Goal: Task Accomplishment & Management: Manage account settings

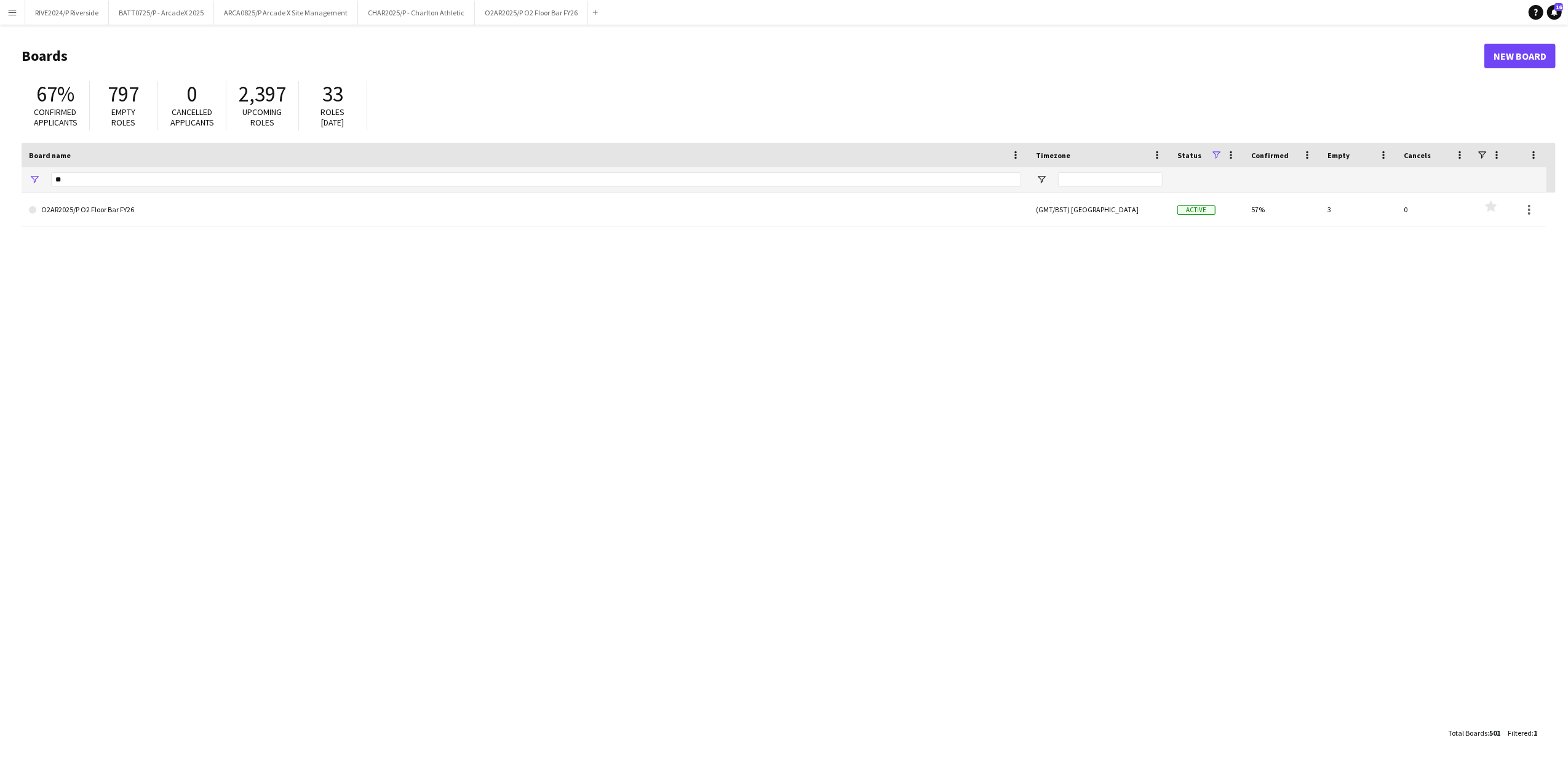
click at [21, 15] on button "Menu" at bounding box center [12, 12] width 24 height 24
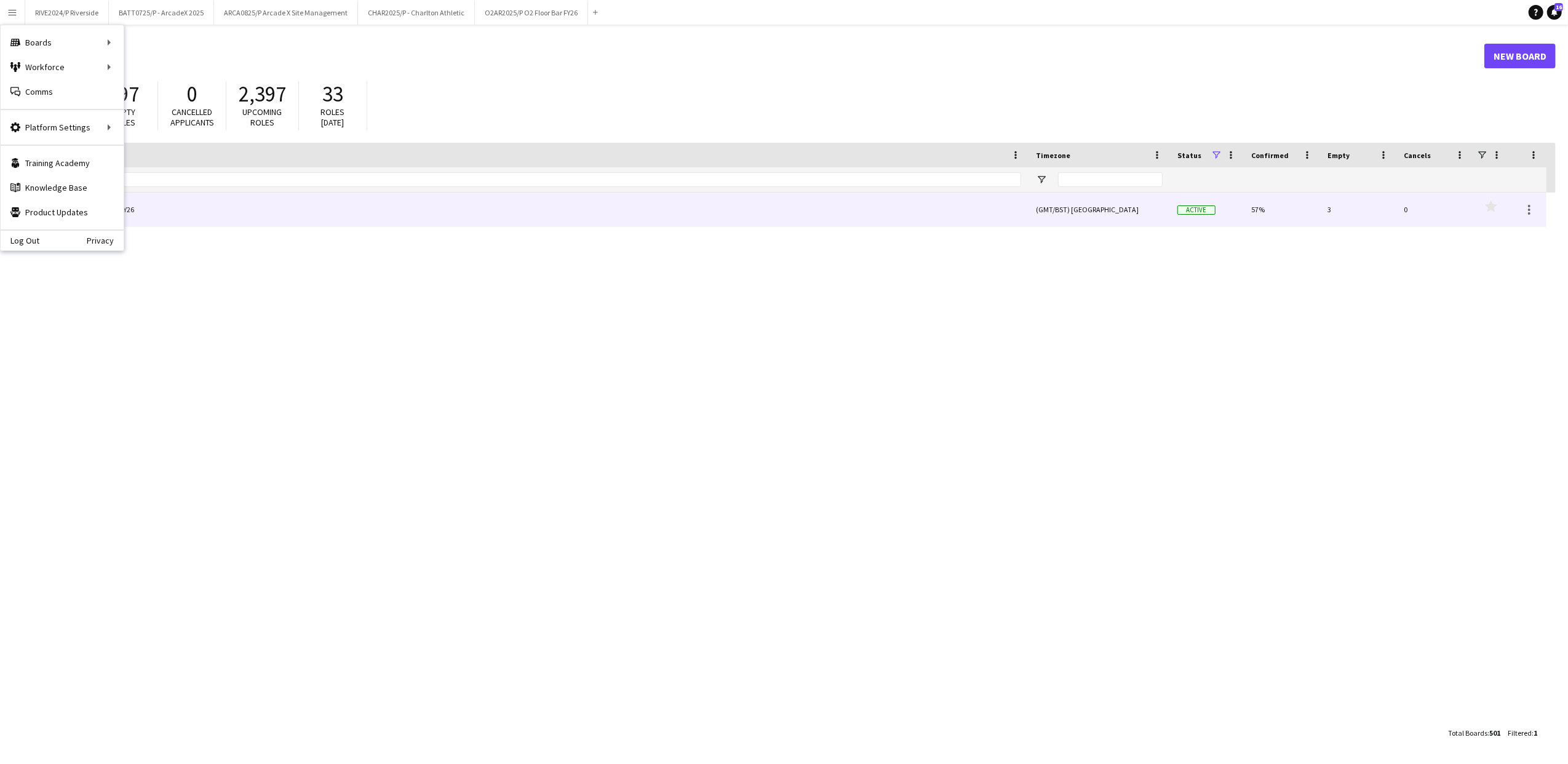
click at [562, 204] on link "O2AR2025/P O2 Floor Bar FY26" at bounding box center [524, 210] width 992 height 35
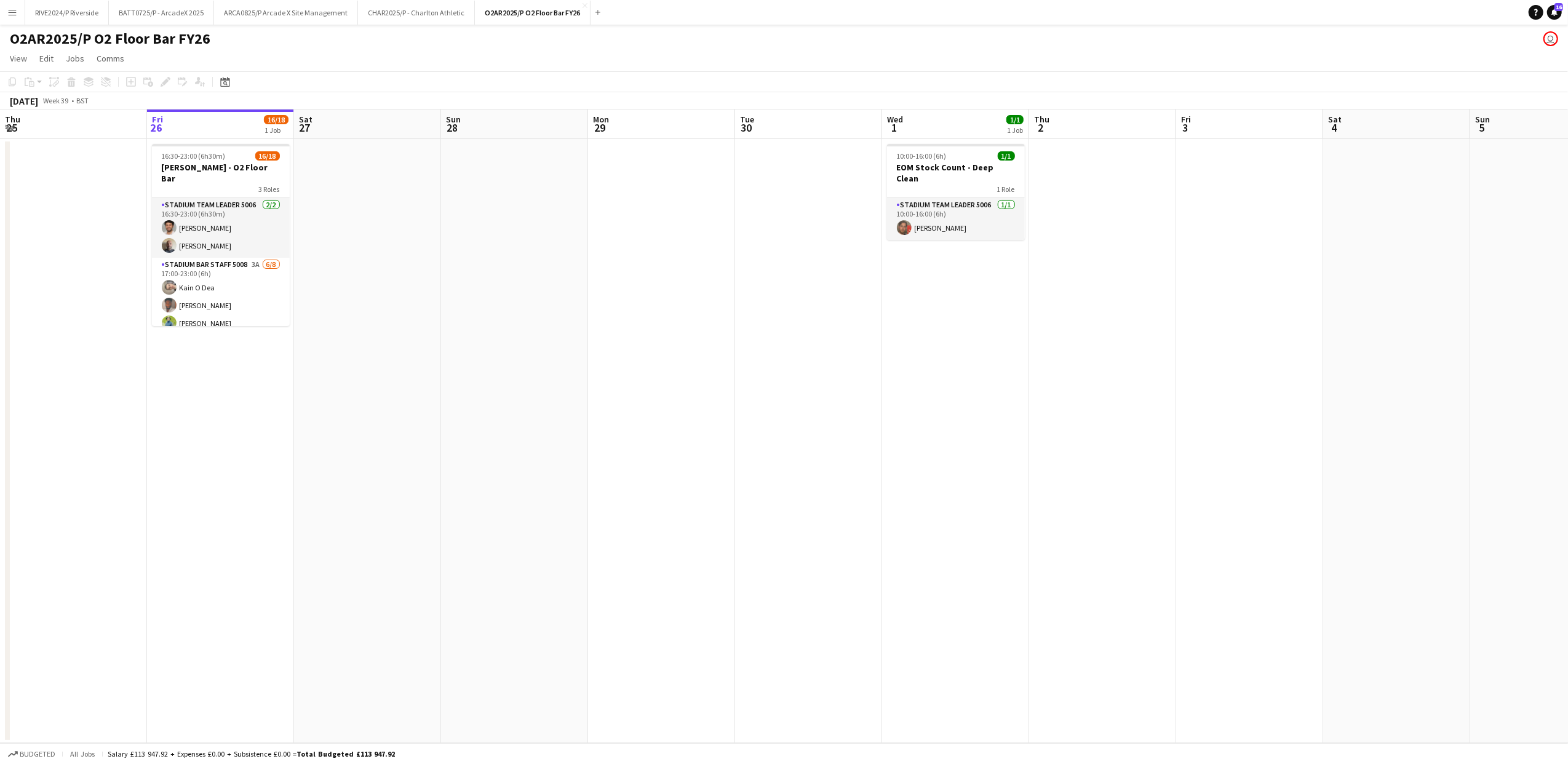
scroll to position [0, 435]
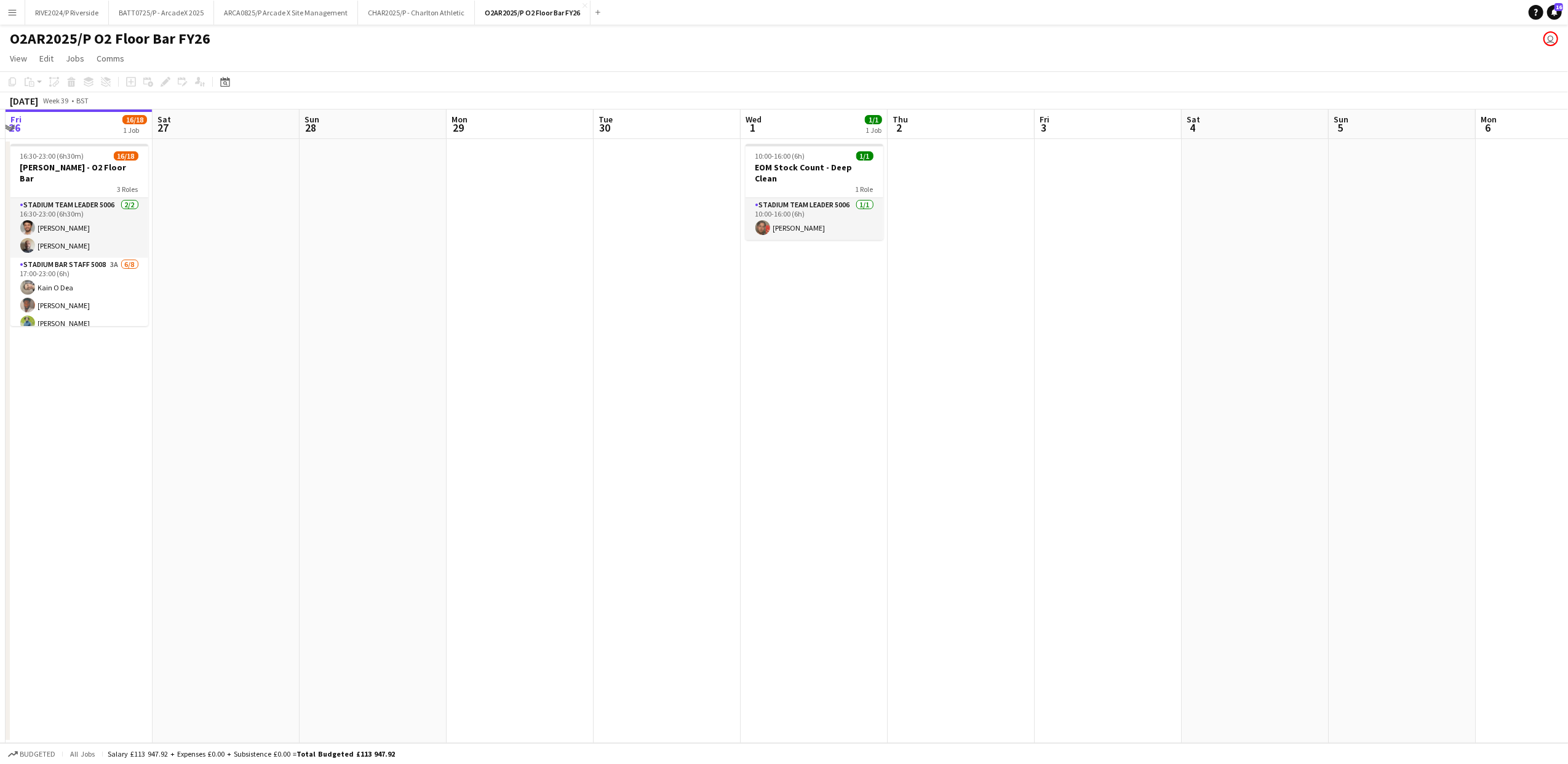
drag, startPoint x: 471, startPoint y: 330, endPoint x: 771, endPoint y: 310, distance: 300.7
click at [771, 310] on app-calendar-viewport "Tue 23 Wed 24 Thu 25 Fri 26 16/18 1 Job Sat 27 Sun 28 Mon 29 Tue 30 Wed 1 1/1 1…" at bounding box center [784, 426] width 1568 height 633
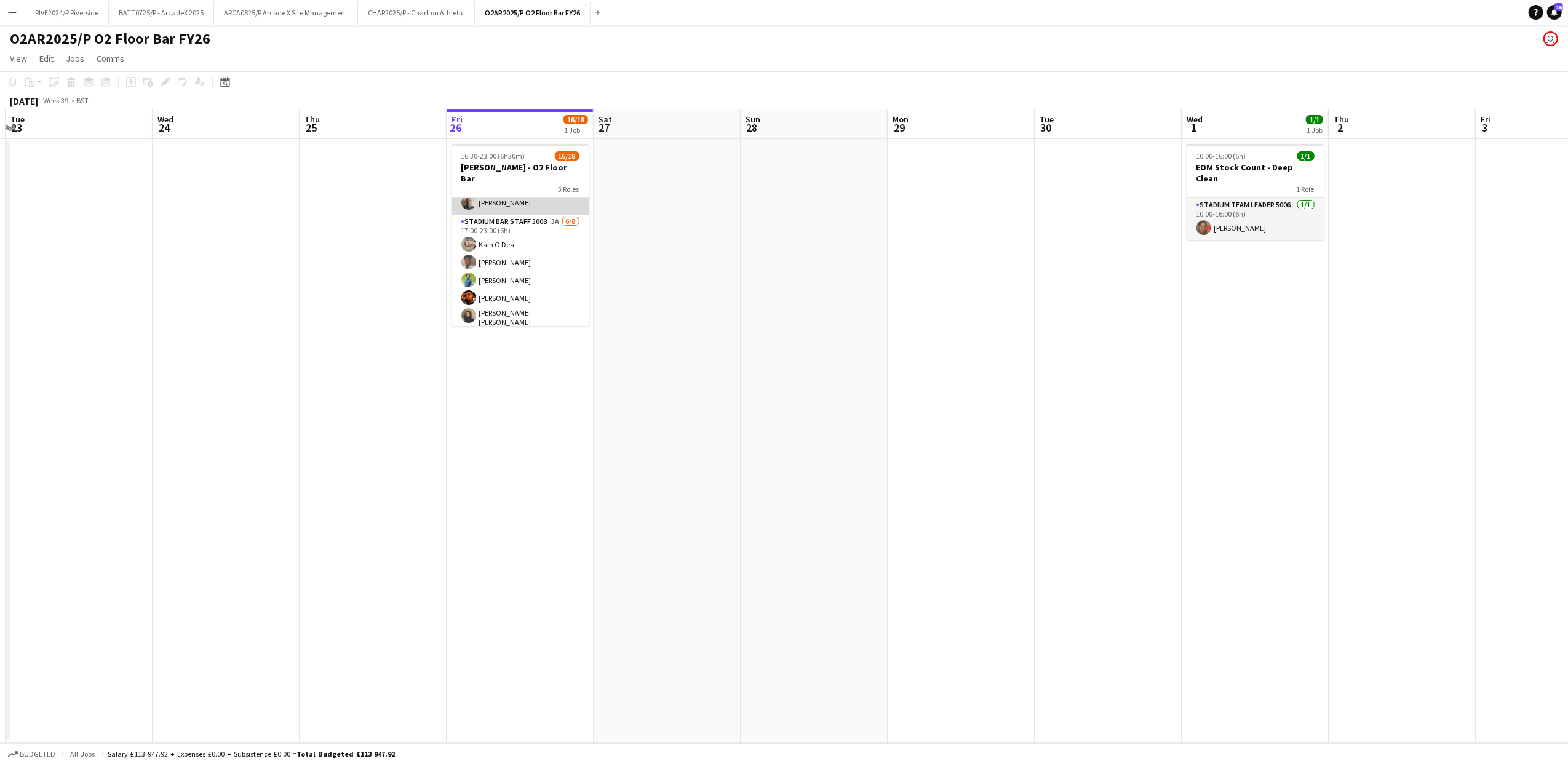
scroll to position [0, 0]
click at [266, 18] on button "ARCA0825/P Arcade X Site Management Close" at bounding box center [286, 13] width 144 height 24
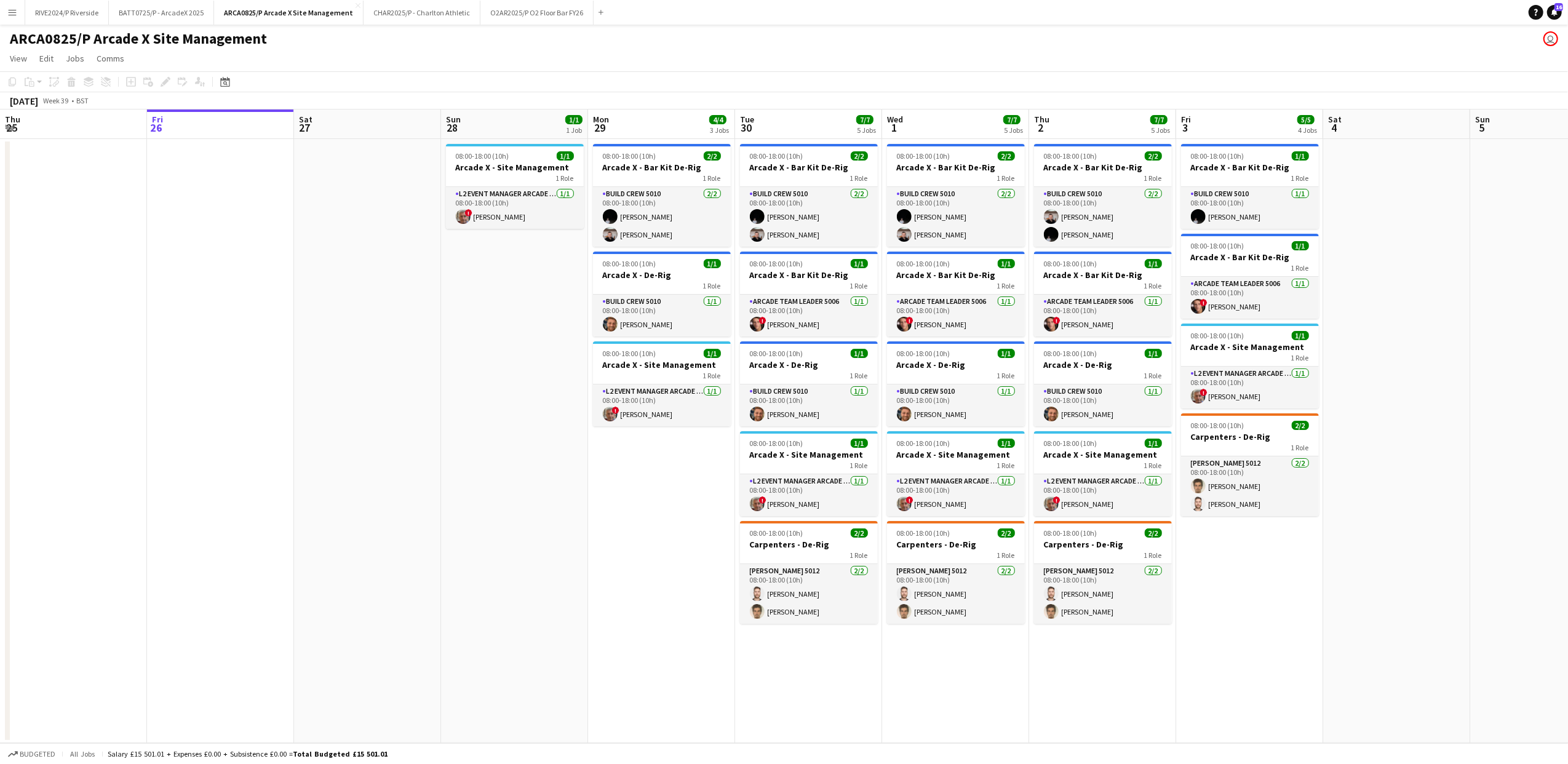
drag, startPoint x: 508, startPoint y: 419, endPoint x: 497, endPoint y: 418, distance: 11.0
click at [497, 418] on app-calendar-viewport "Tue 23 Wed 24 Thu 25 Fri 26 Sat 27 Sun 28 1/1 1 Job Mon 29 4/4 3 Jobs Tue 30 7/…" at bounding box center [784, 426] width 1568 height 633
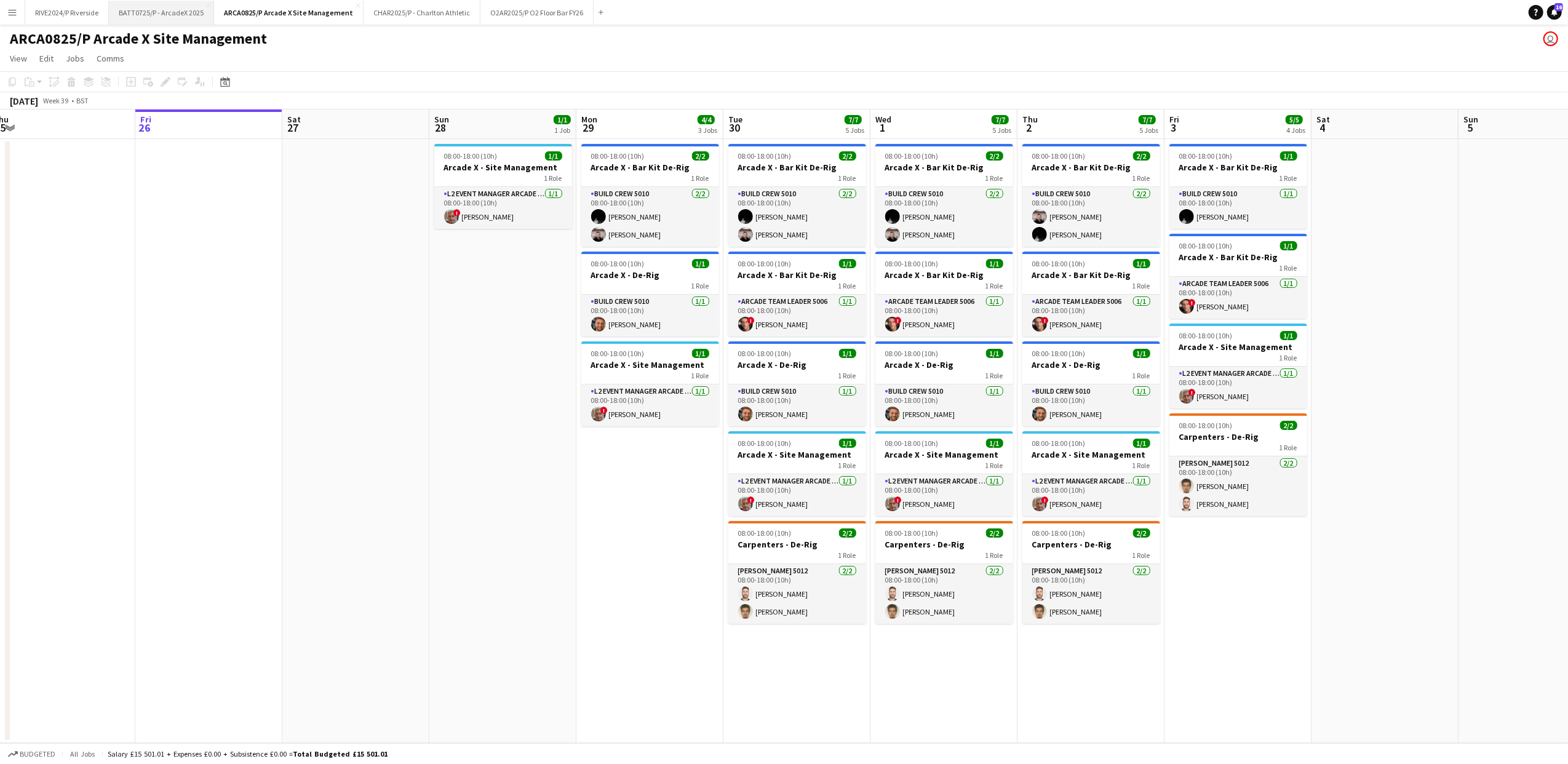
click at [158, 13] on button "BATT0725/P - ArcadeX 2025 Close" at bounding box center [161, 13] width 105 height 24
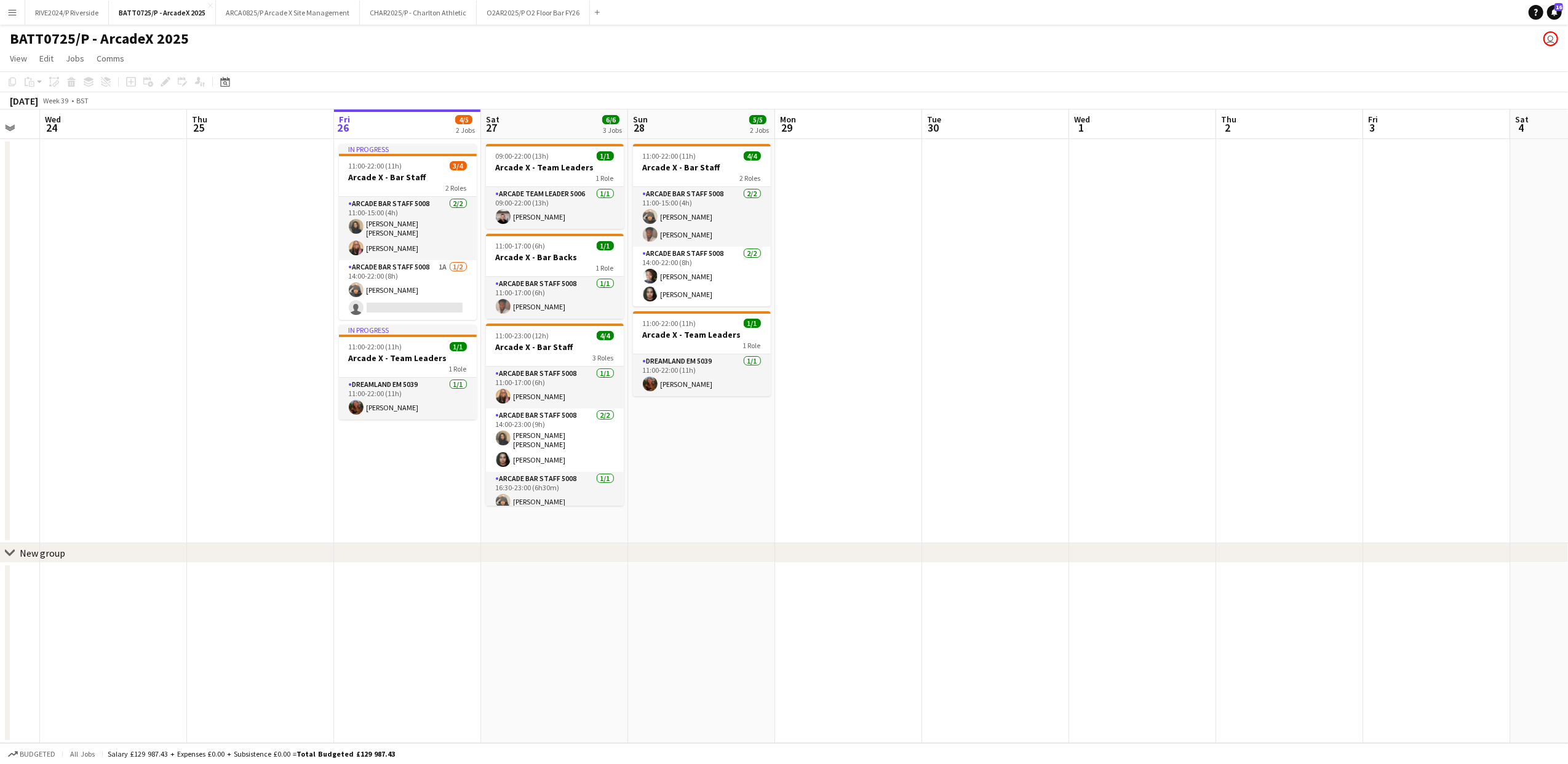
scroll to position [0, 304]
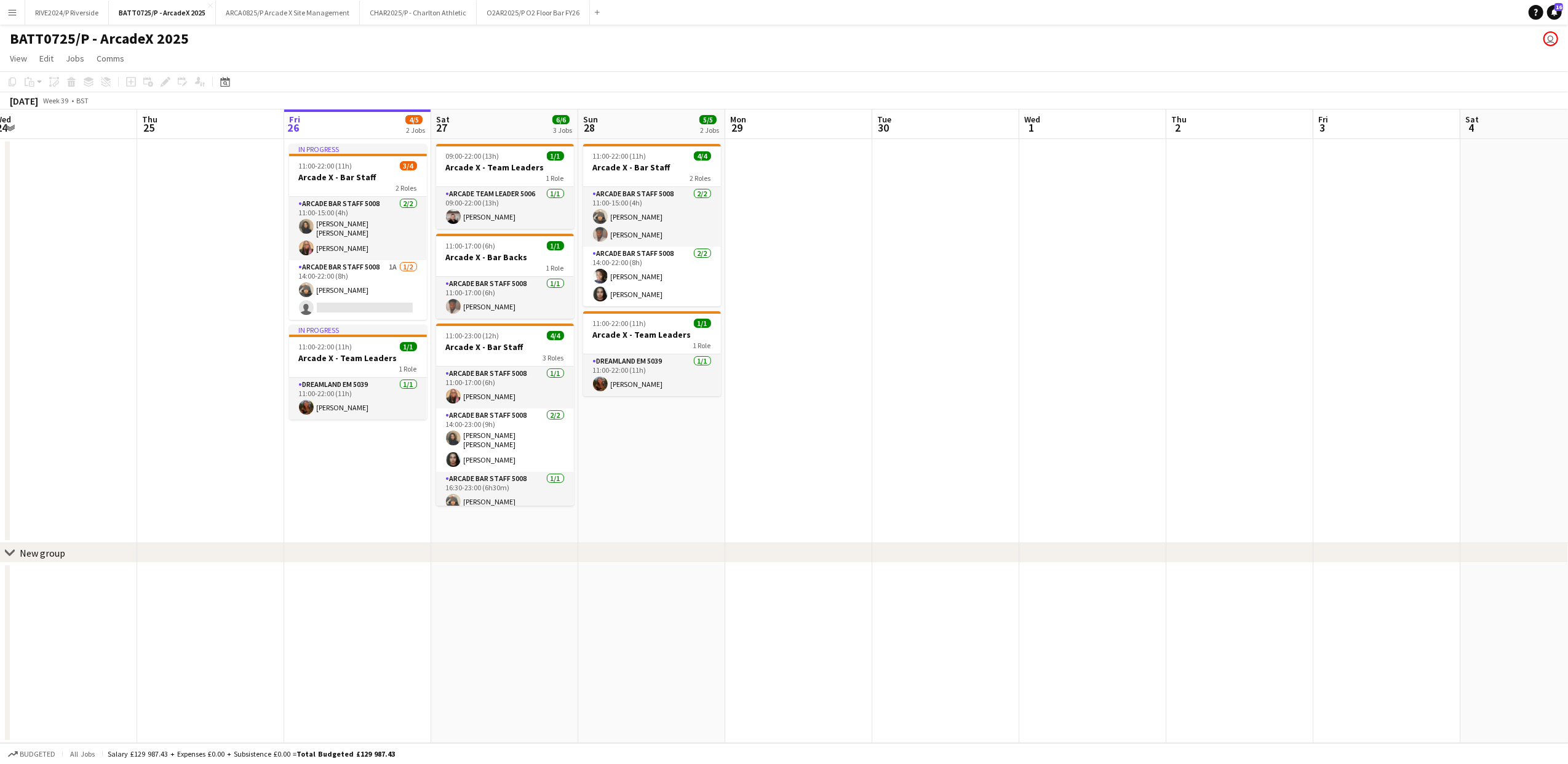
drag, startPoint x: 299, startPoint y: 542, endPoint x: 374, endPoint y: 535, distance: 75.3
click at [374, 536] on app-calendar-viewport "Mon 22 Tue 23 Wed 24 Thu 25 Fri 26 4/5 2 Jobs Sat 27 6/6 3 Jobs Sun 28 5/5 2 Jo…" at bounding box center [784, 426] width 1568 height 633
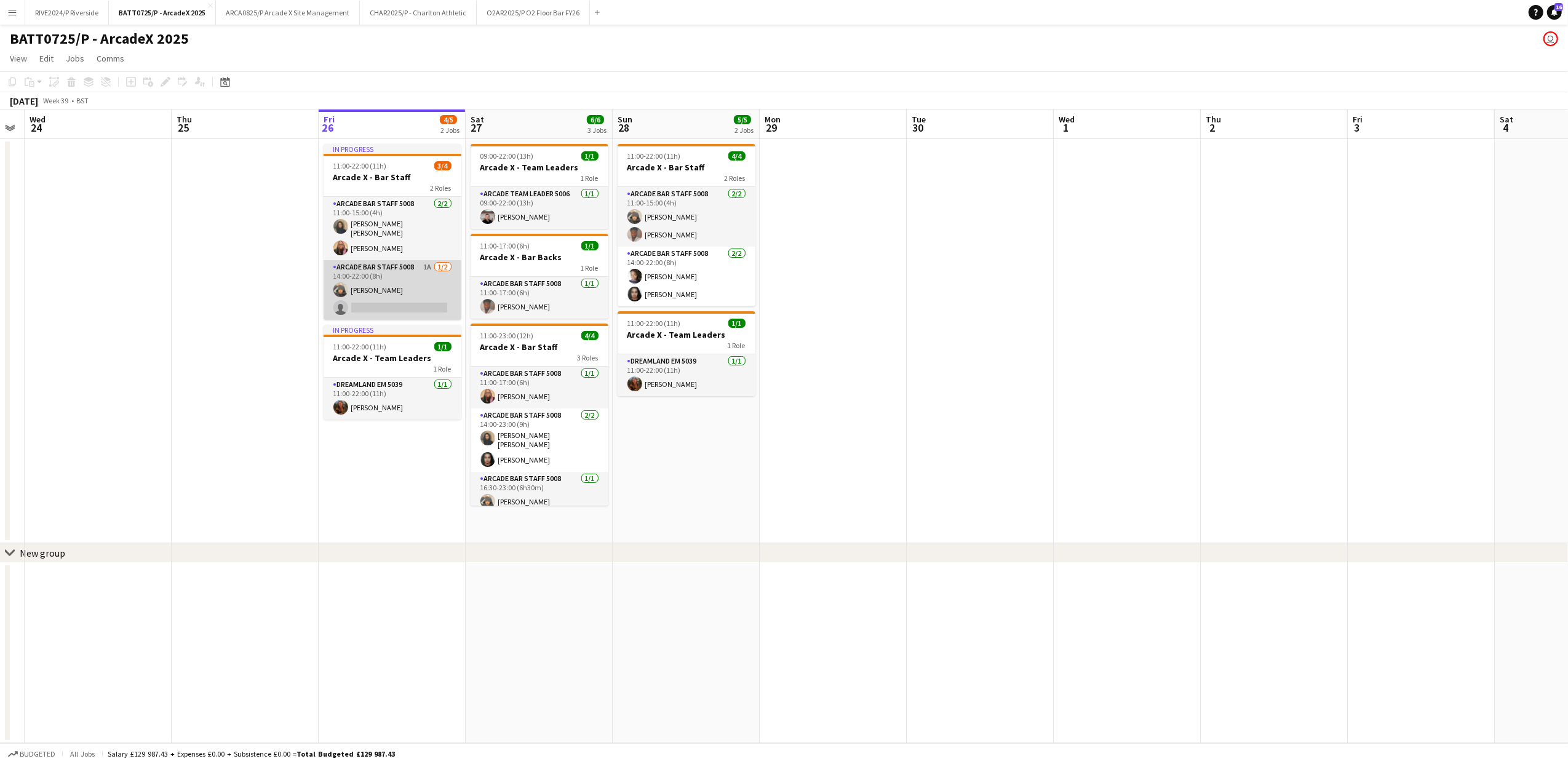
click at [401, 308] on app-card-role "Arcade Bar Staff 5008 1A 1/2 14:00-22:00 (8h) Conor Doherty single-neutral-acti…" at bounding box center [392, 290] width 138 height 60
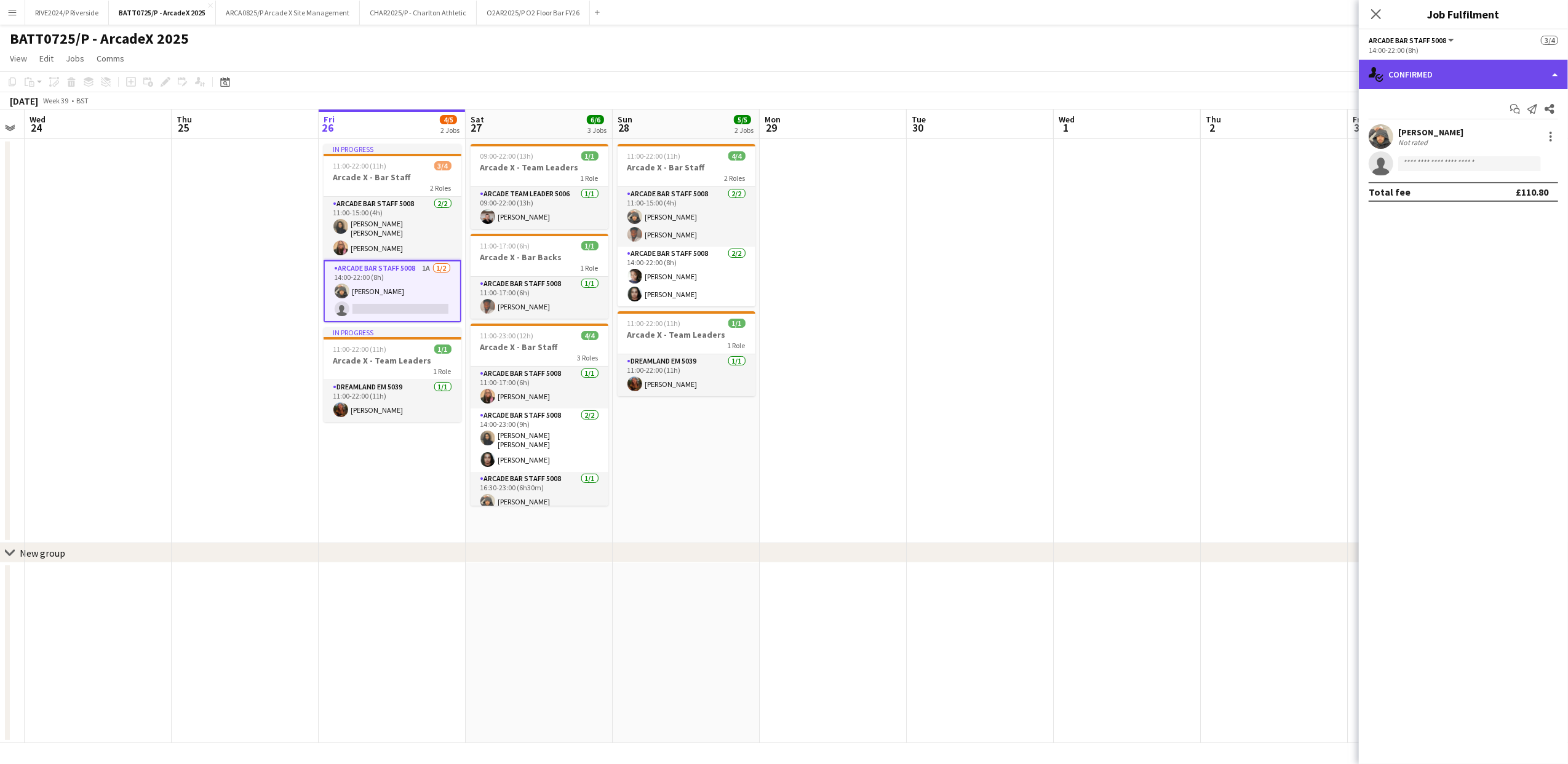
click at [1497, 74] on div "single-neutral-actions-check-2 Confirmed" at bounding box center [1463, 74] width 209 height 29
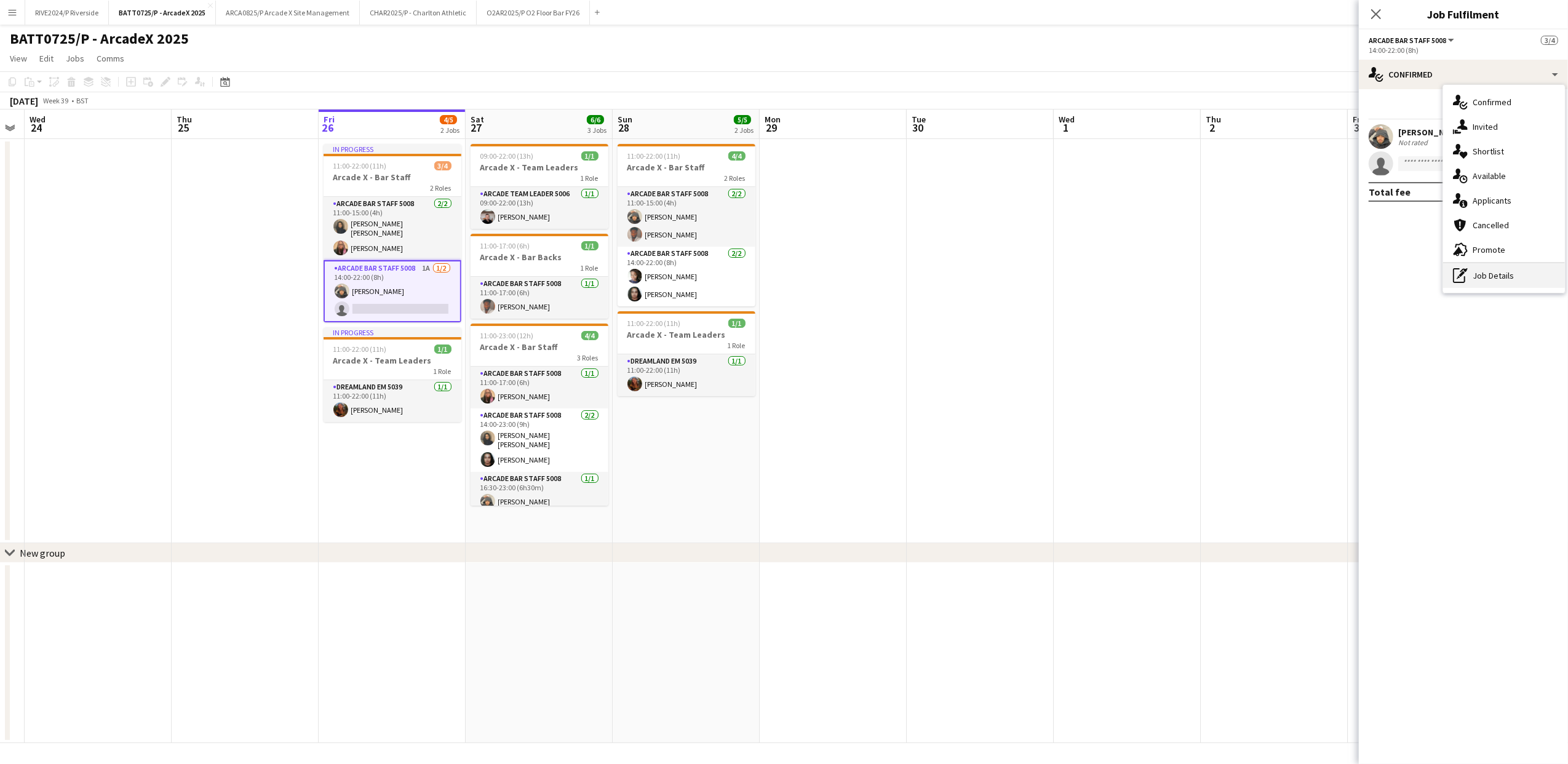
click at [1492, 279] on div "pen-write Job Details" at bounding box center [1504, 275] width 122 height 24
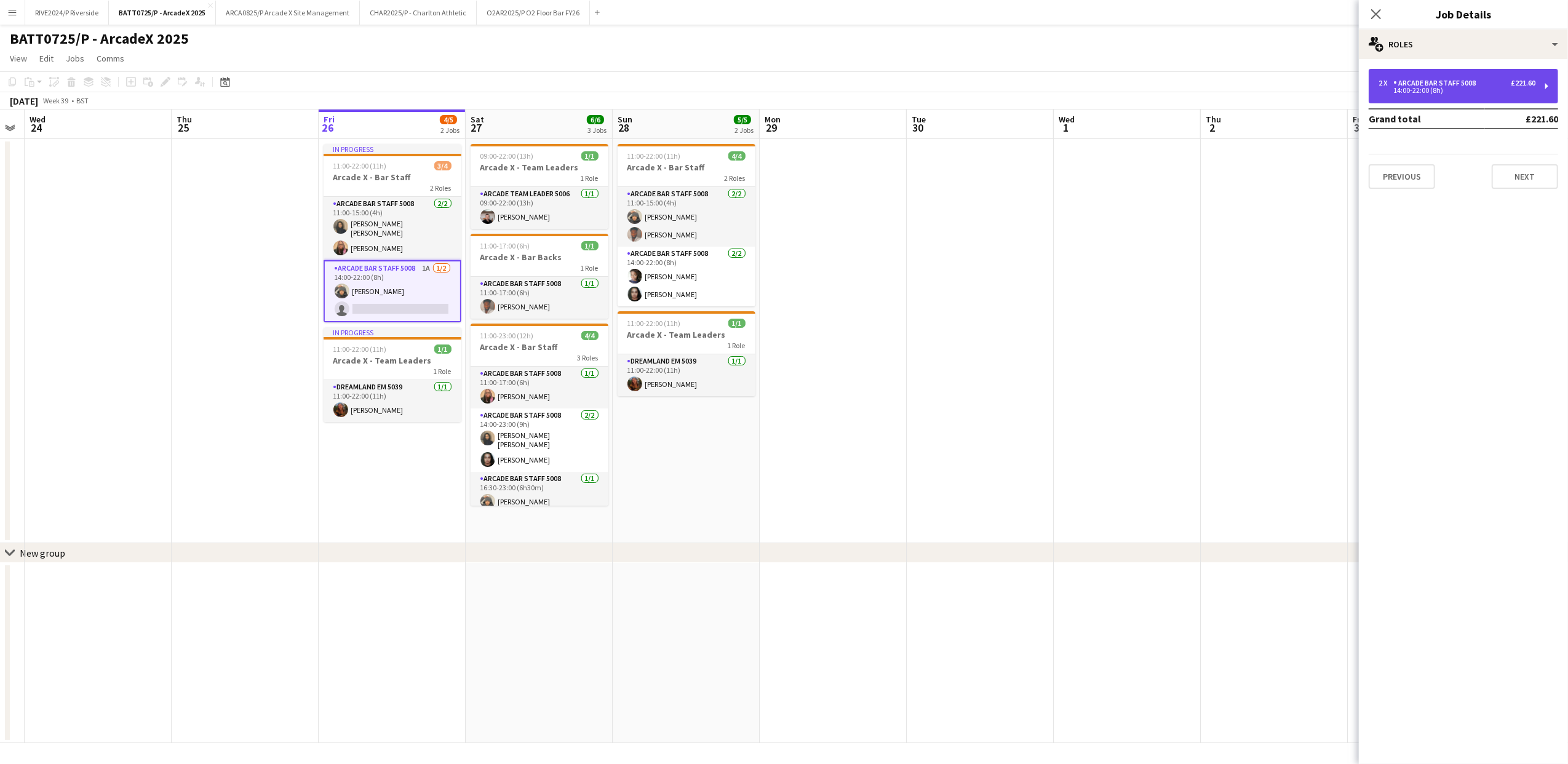
click at [1422, 97] on div "2 x Arcade Bar Staff 5008 £221.60 14:00-22:00 (8h)" at bounding box center [1464, 86] width 190 height 35
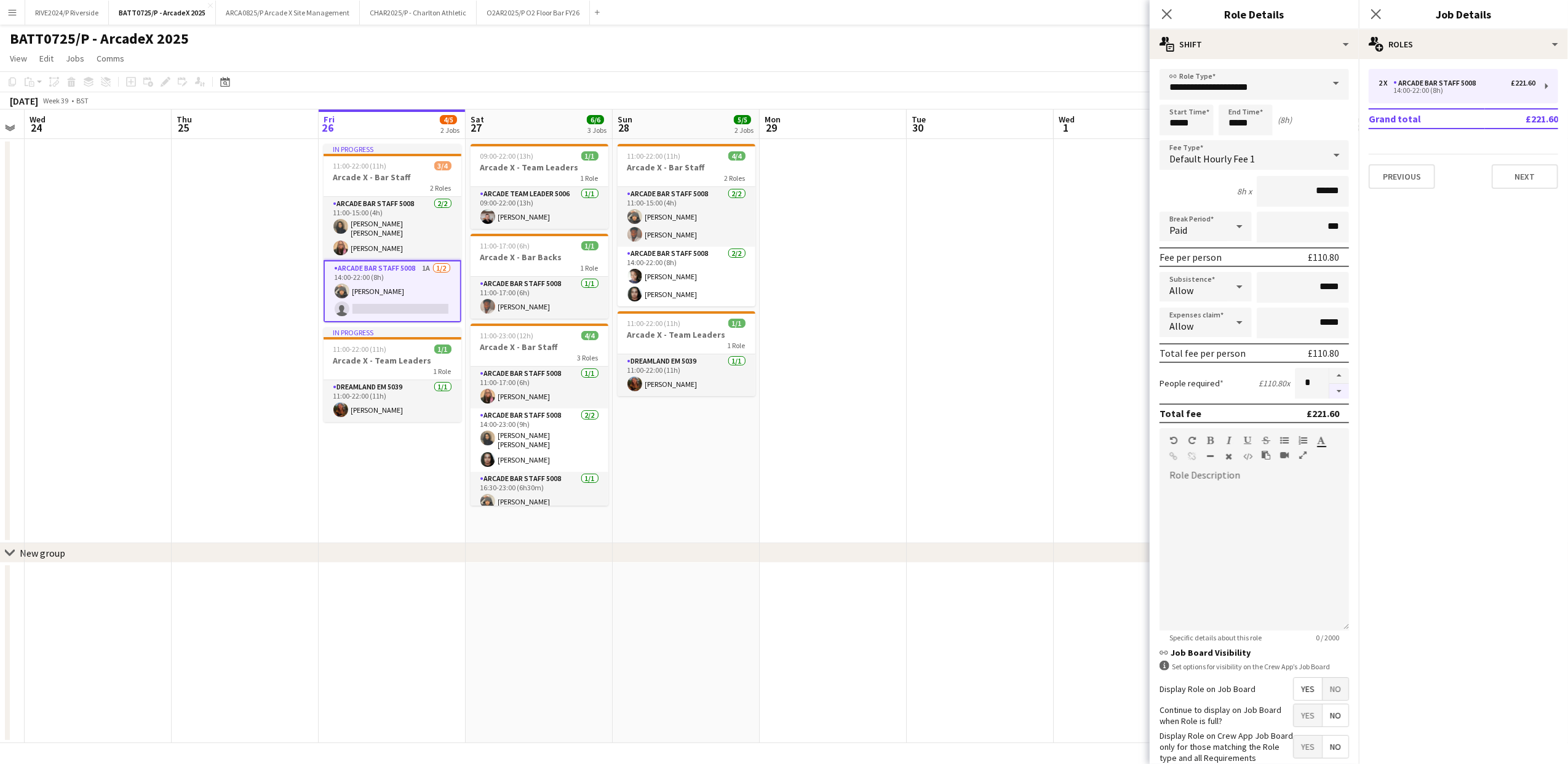
click at [1329, 394] on button "button" at bounding box center [1339, 391] width 20 height 15
type input "*"
click at [1169, 17] on icon at bounding box center [1166, 14] width 12 height 12
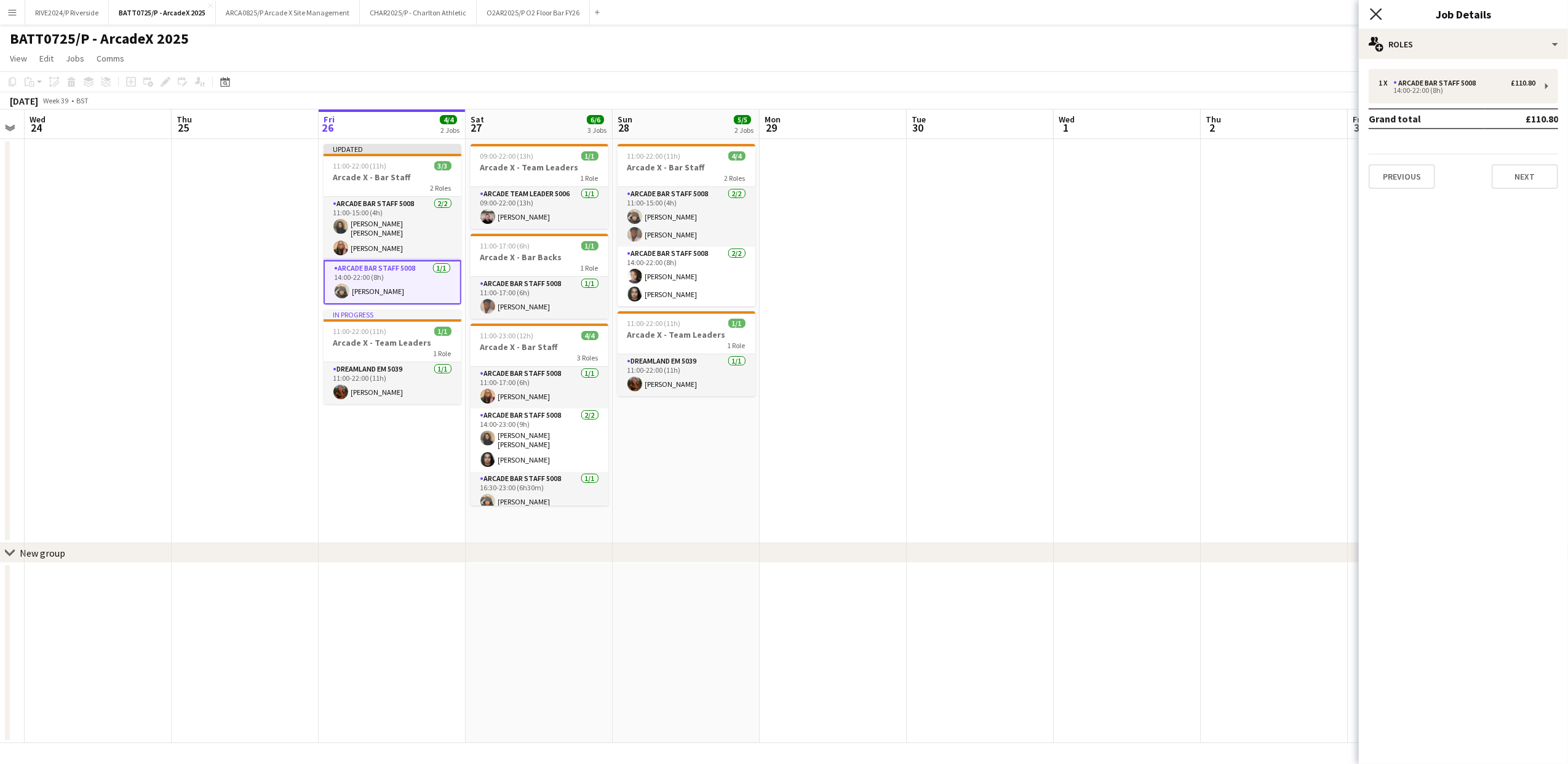
click at [1379, 18] on icon at bounding box center [1376, 14] width 12 height 12
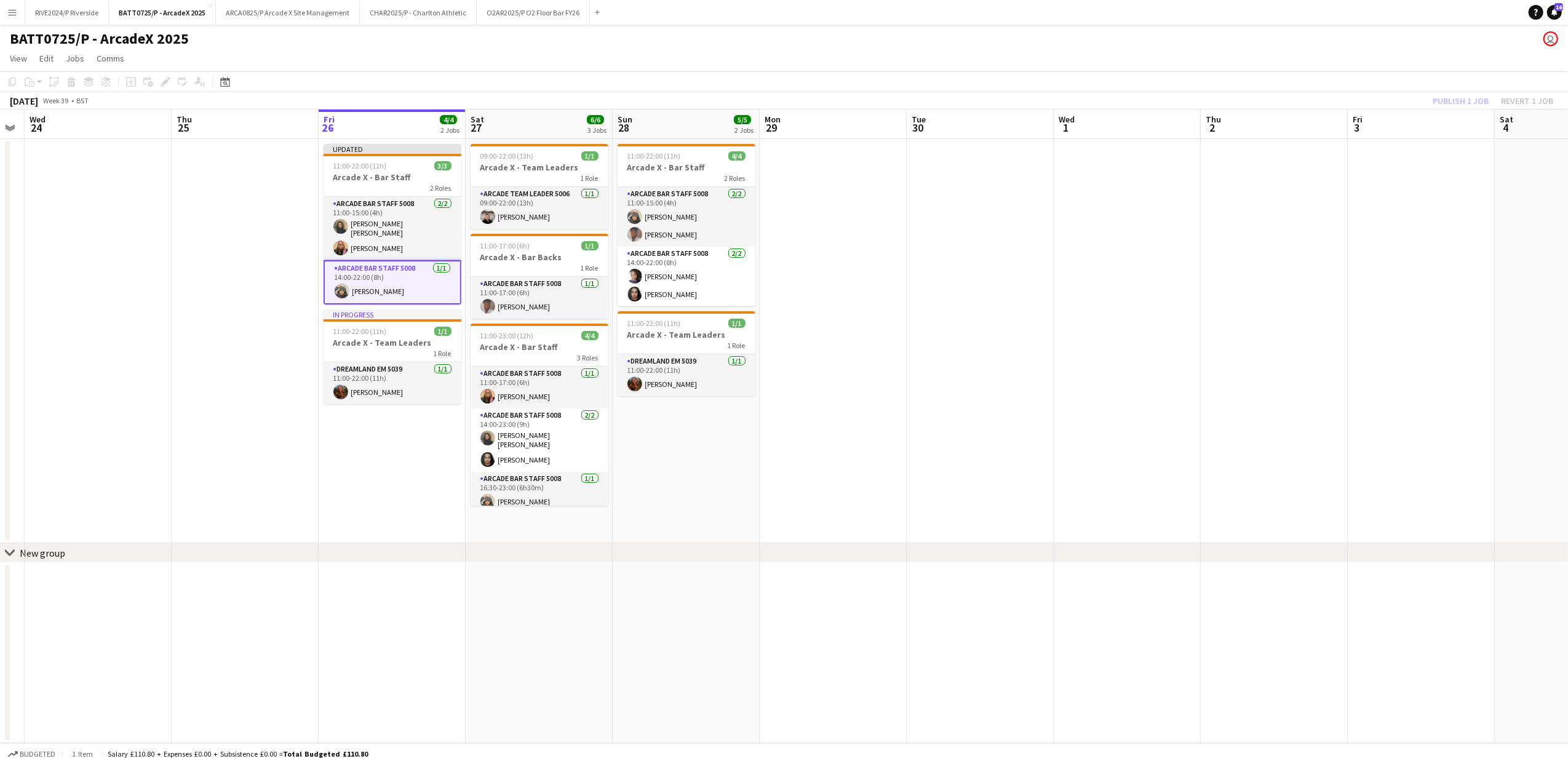
click at [1472, 113] on app-board-header-date "Fri 3" at bounding box center [1421, 124] width 147 height 29
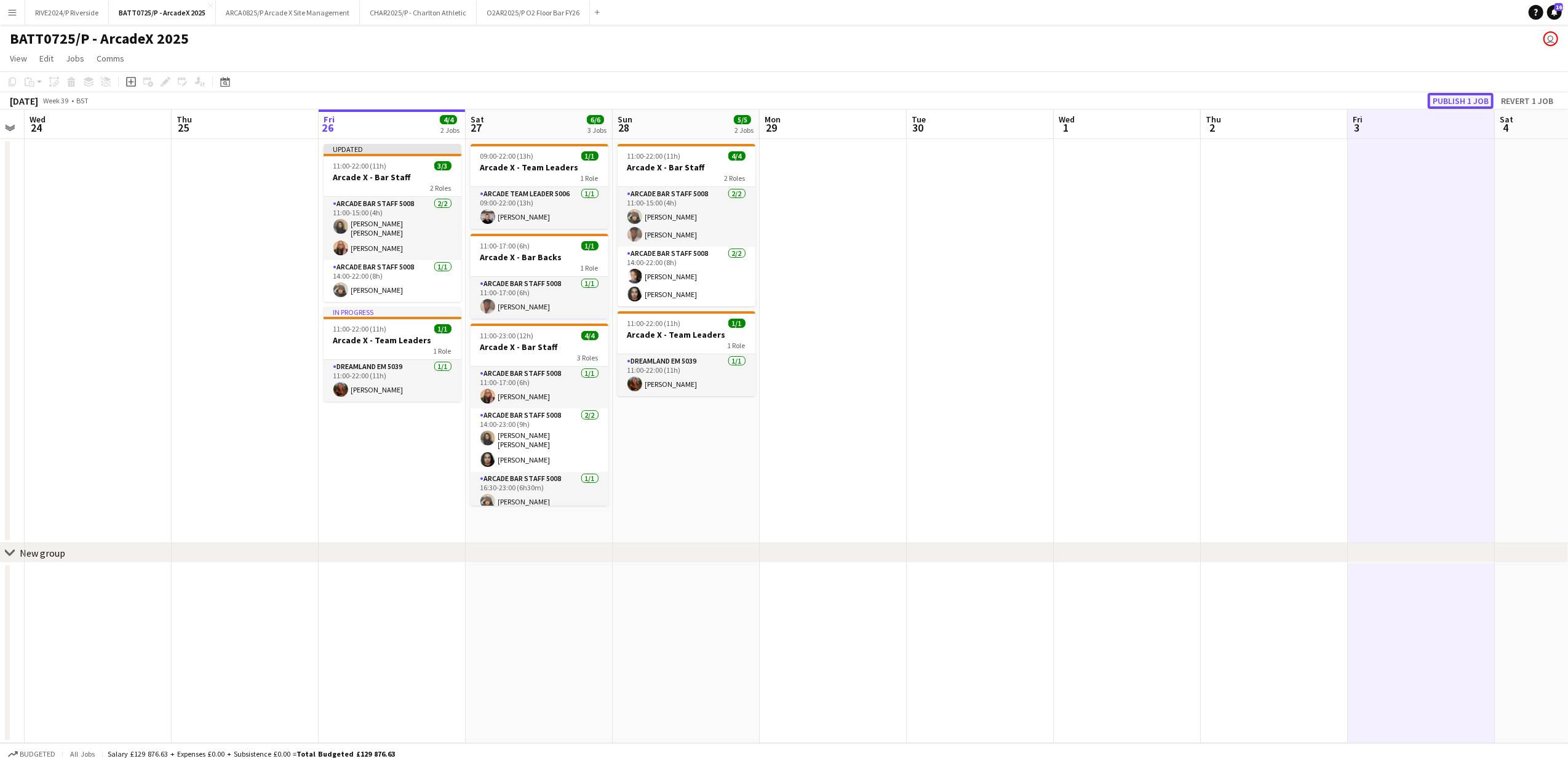
click at [1464, 96] on button "Publish 1 job" at bounding box center [1460, 101] width 65 height 16
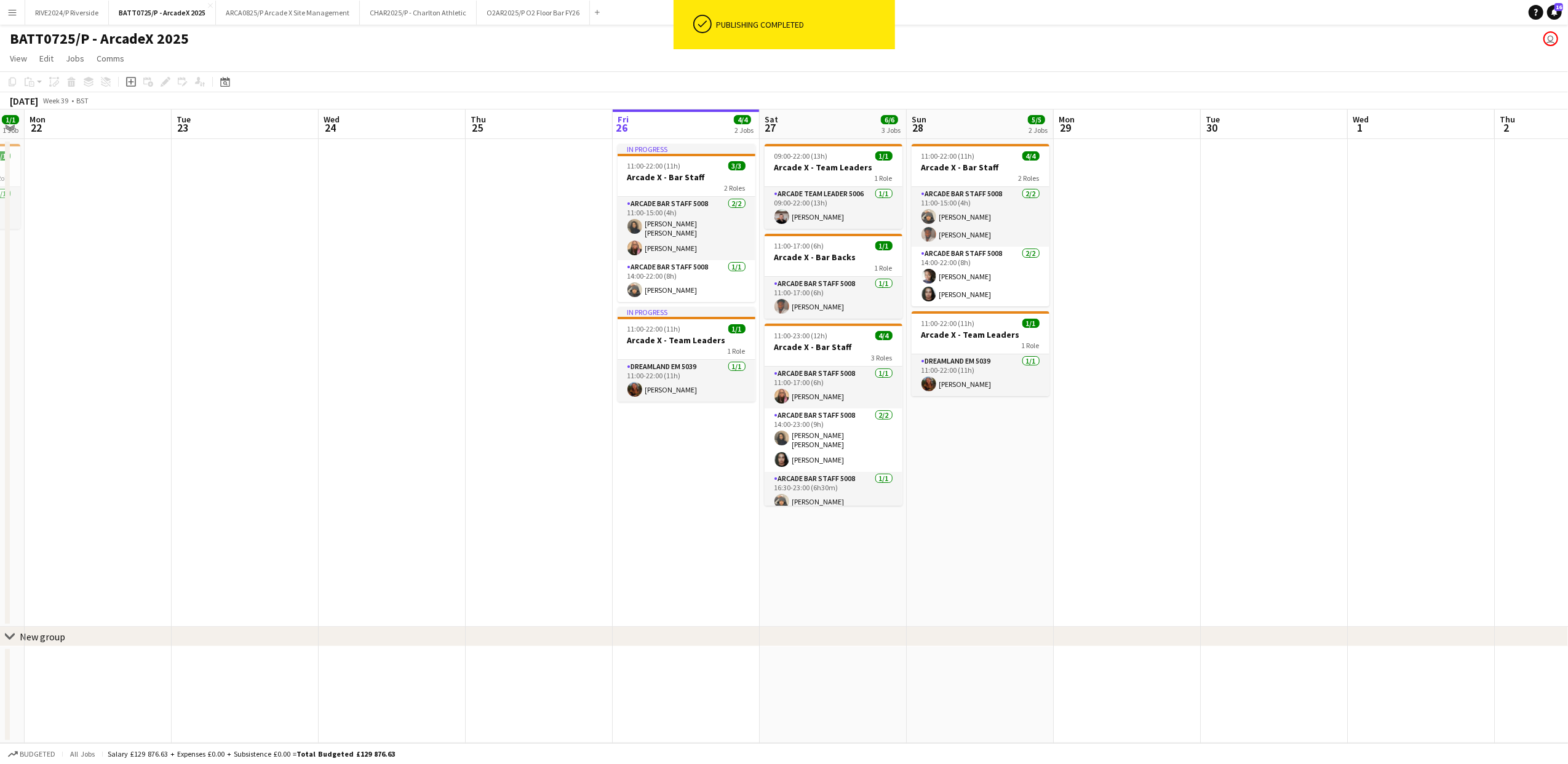
scroll to position [0, 268]
